Goal: Task Accomplishment & Management: Use online tool/utility

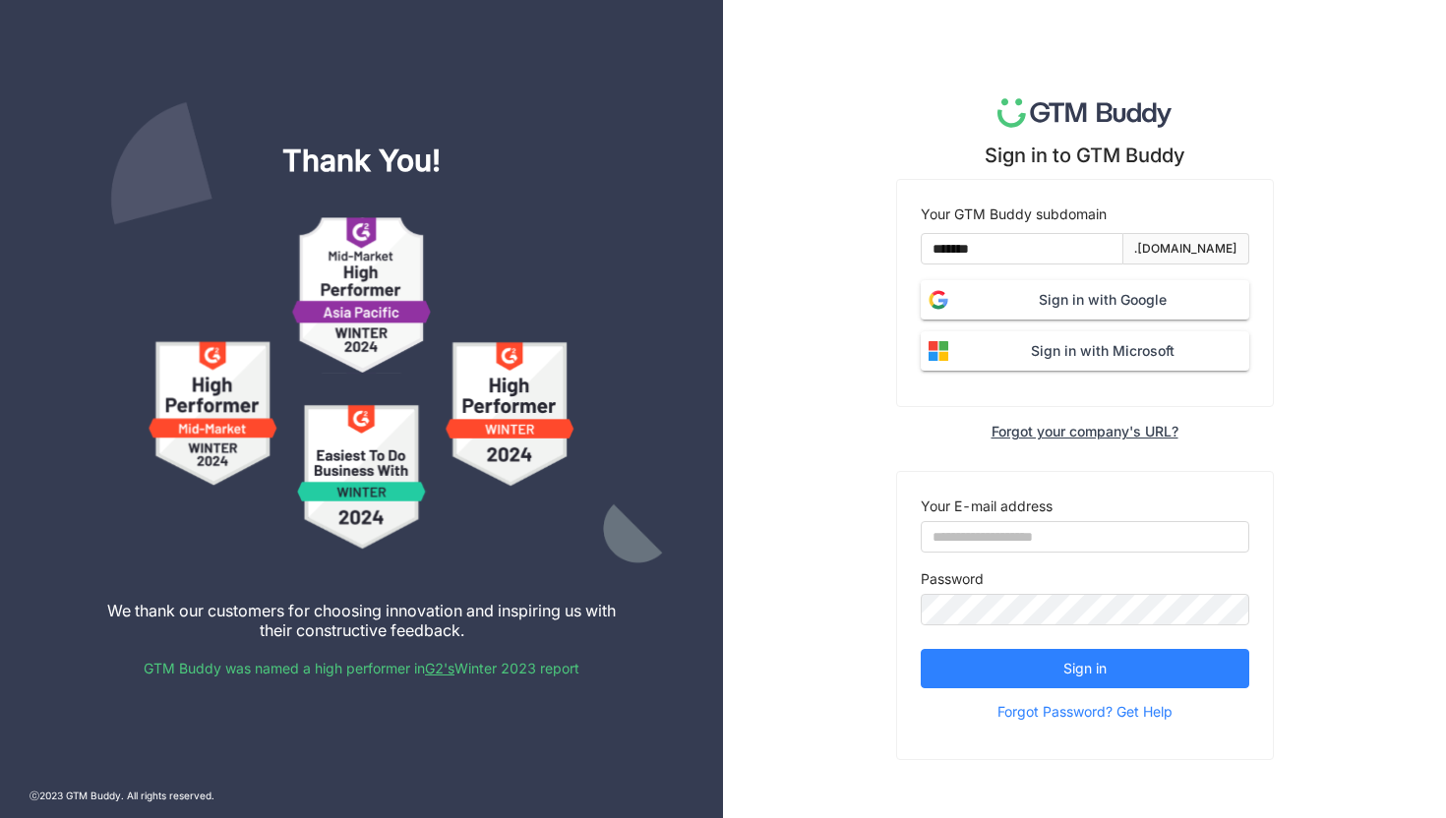
click at [1060, 306] on span "Sign in with Google" at bounding box center [1102, 300] width 293 height 22
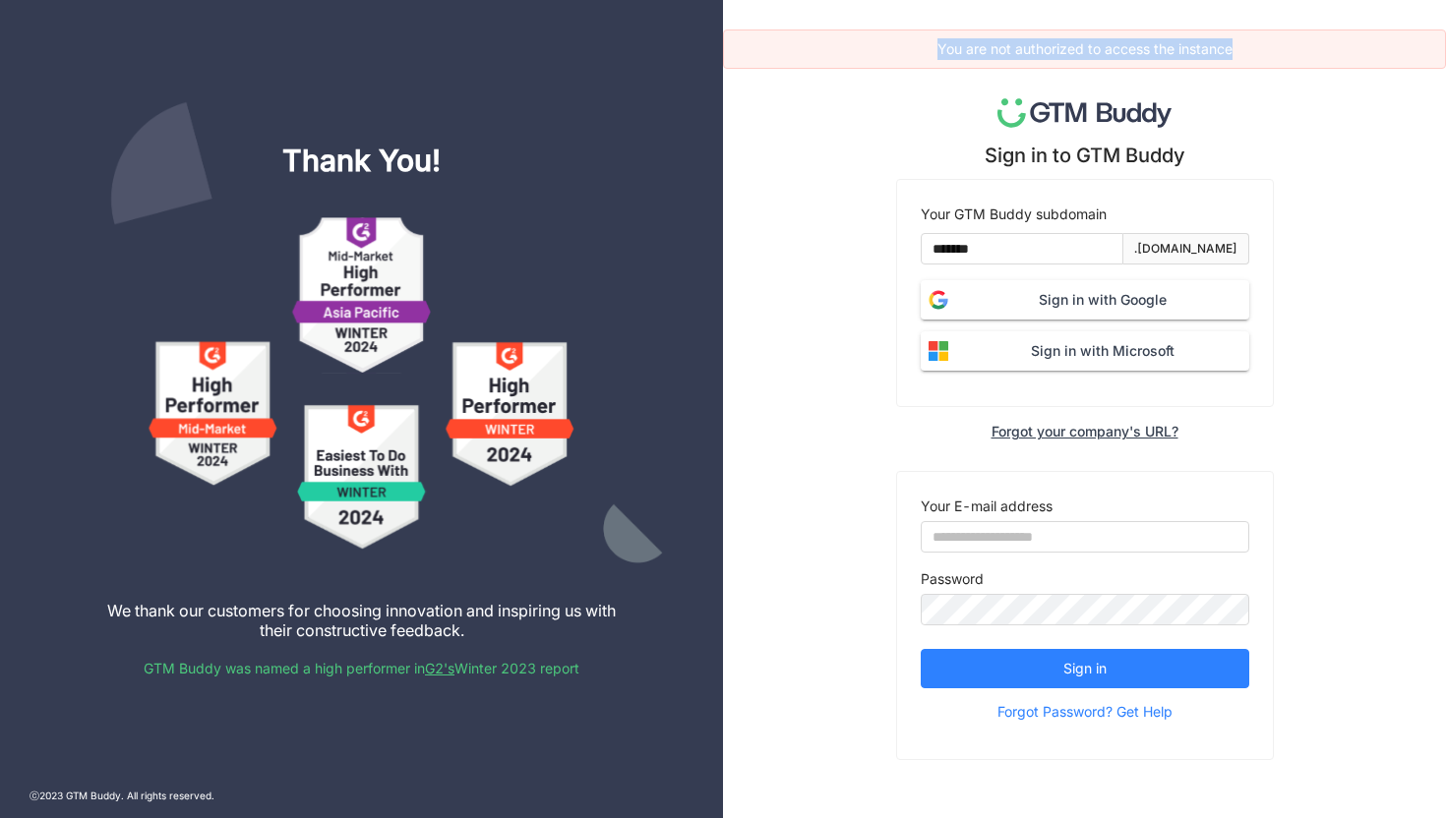
drag, startPoint x: 931, startPoint y: 48, endPoint x: 1244, endPoint y: 57, distance: 312.9
click at [1244, 57] on div "You are not authorized to access the instance" at bounding box center [1084, 49] width 691 height 22
copy span "You are not authorized to access the instance"
click at [793, 508] on div "You are not authorized to access the instance Sign in to GTM Buddy Your GTM Bud…" at bounding box center [1084, 409] width 723 height 818
